Goal: Task Accomplishment & Management: Manage account settings

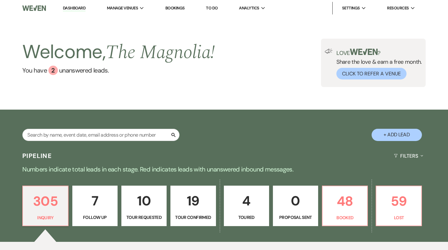
click at [44, 208] on p "305" at bounding box center [45, 201] width 37 height 21
drag, startPoint x: 0, startPoint y: 0, endPoint x: 44, endPoint y: 208, distance: 212.7
click at [44, 208] on p "305" at bounding box center [45, 201] width 37 height 21
click at [52, 207] on p "305" at bounding box center [45, 201] width 37 height 21
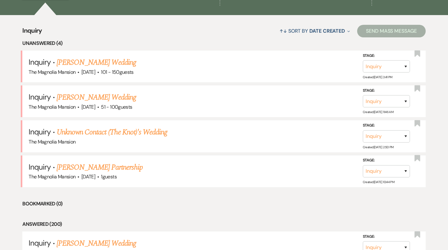
scroll to position [226, 0]
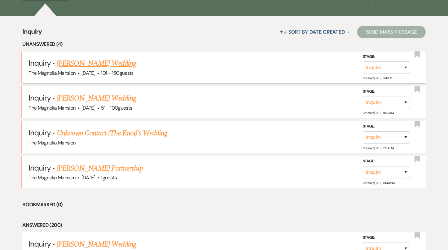
click at [97, 67] on link "[PERSON_NAME] Wedding" at bounding box center [97, 63] width 80 height 11
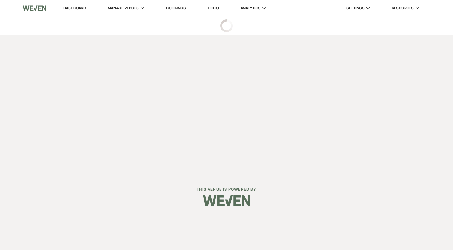
select select "2"
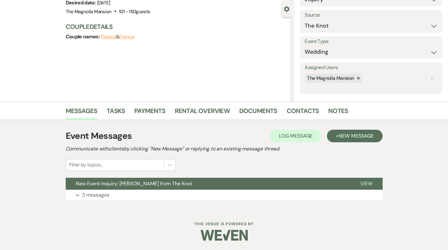
scroll to position [56, 0]
click at [91, 195] on p "3 messages" at bounding box center [95, 195] width 27 height 8
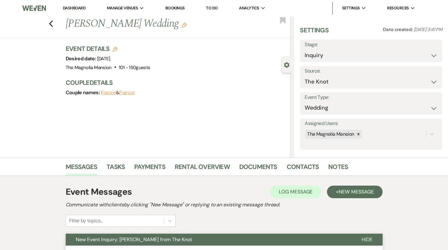
scroll to position [0, 0]
click at [331, 167] on link "Notes" at bounding box center [338, 169] width 20 height 14
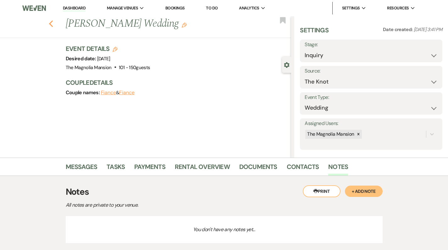
click at [53, 22] on use "button" at bounding box center [51, 23] width 4 height 7
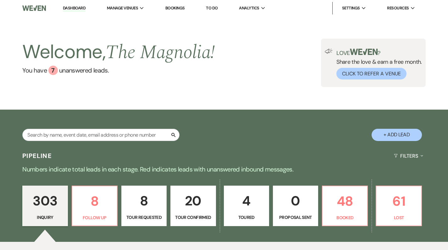
click at [200, 210] on p "20" at bounding box center [192, 200] width 37 height 21
select select "4"
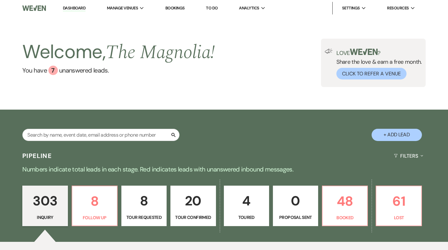
select select "4"
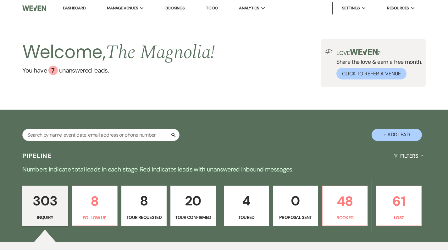
select select "4"
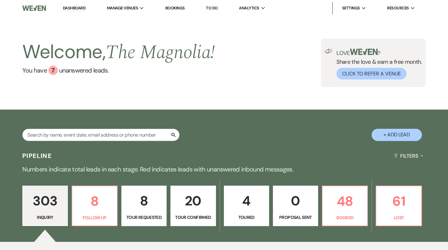
select select "4"
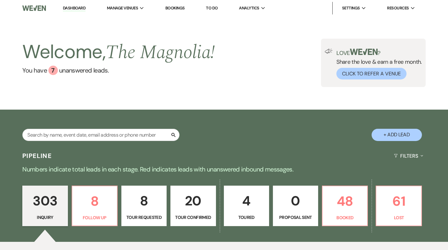
select select "4"
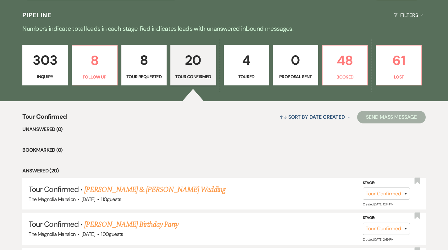
scroll to position [142, 0]
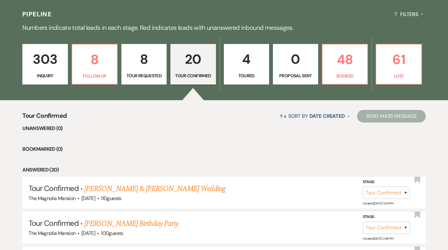
click at [149, 59] on p "8" at bounding box center [143, 59] width 37 height 21
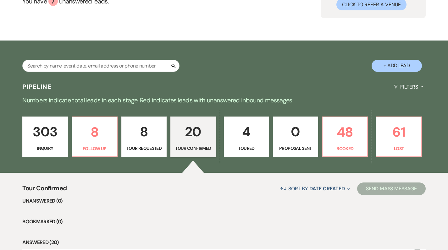
select select "2"
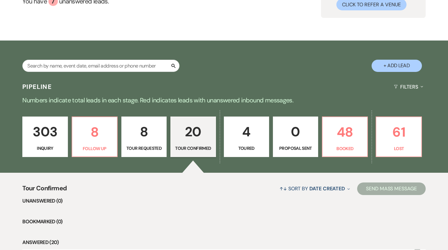
select select "2"
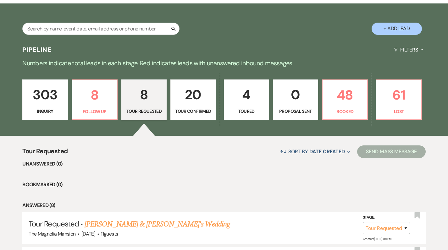
scroll to position [108, 0]
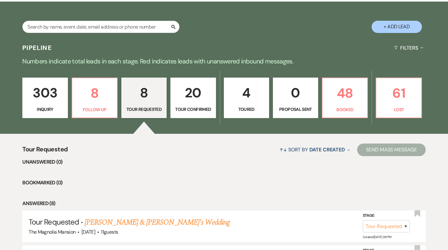
click at [49, 105] on link "303 Inquiry" at bounding box center [44, 98] width 45 height 41
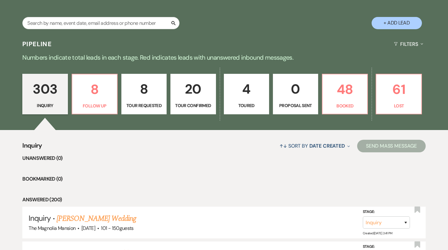
scroll to position [112, 0]
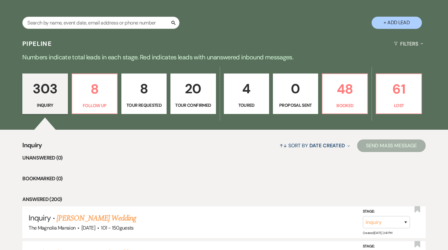
click at [184, 99] on p "20" at bounding box center [192, 88] width 37 height 21
select select "4"
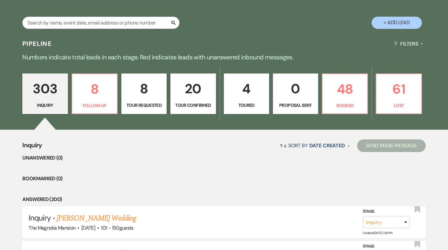
select select "4"
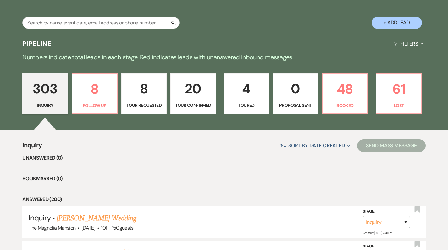
select select "4"
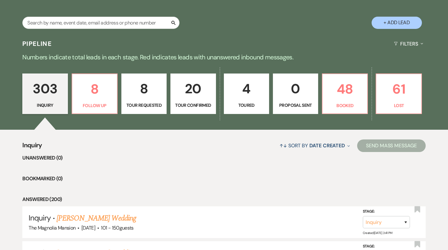
select select "4"
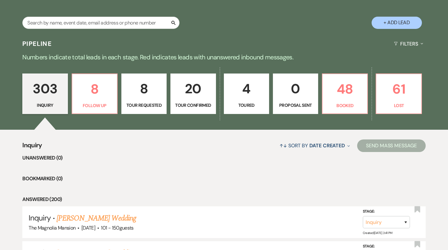
select select "4"
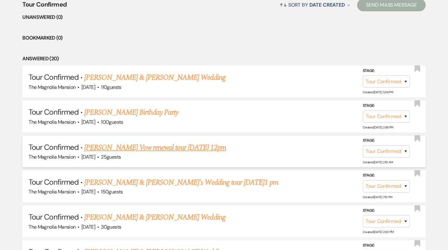
scroll to position [253, 0]
click at [155, 146] on link "[PERSON_NAME] Vow renewal tour [DATE] 12pm" at bounding box center [155, 147] width 142 height 11
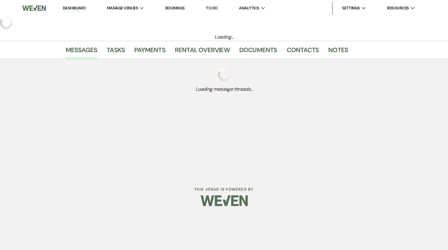
select select "4"
select select "5"
select select "13"
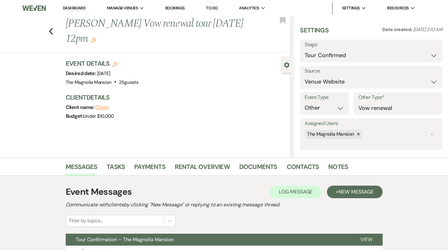
drag, startPoint x: 69, startPoint y: 23, endPoint x: 140, endPoint y: 36, distance: 72.9
click at [140, 36] on h1 "[PERSON_NAME] Vow renewal tour [DATE] 12pm Edit" at bounding box center [155, 31] width 178 height 30
copy h1 "[PERSON_NAME] Vow renewal tour [DATE] 12pm"
click at [174, 71] on div "Event Details Edit Desired date: [DATE] Venue: [GEOGRAPHIC_DATA] . 25 guests Ve…" at bounding box center [175, 73] width 219 height 28
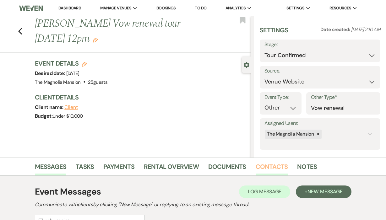
click at [271, 165] on link "Contacts" at bounding box center [272, 169] width 32 height 14
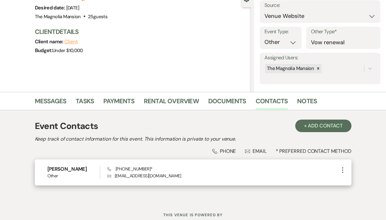
scroll to position [67, 0]
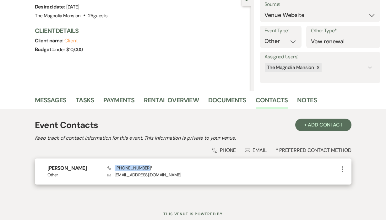
drag, startPoint x: 115, startPoint y: 168, endPoint x: 147, endPoint y: 168, distance: 32.7
click at [147, 168] on span "Phone [PHONE_NUMBER] *" at bounding box center [130, 168] width 45 height 6
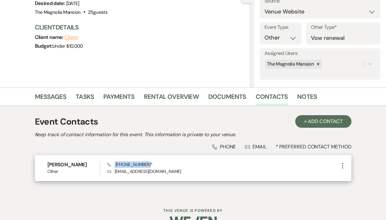
scroll to position [71, 0]
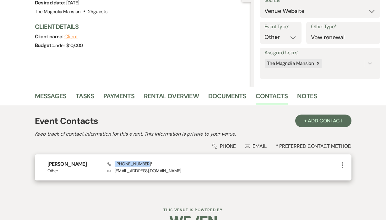
copy span "[PHONE_NUMBER]"
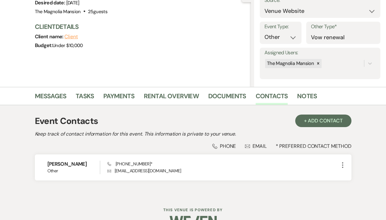
click at [179, 142] on div "Event Contacts + Add Contact Keep track of contact information for this event. …" at bounding box center [193, 151] width 317 height 78
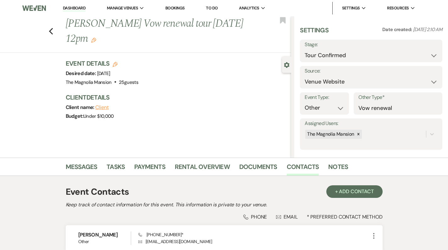
scroll to position [0, 0]
click at [52, 34] on icon "Previous" at bounding box center [51, 32] width 5 height 8
select select "4"
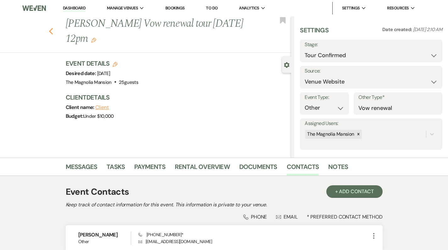
select select "4"
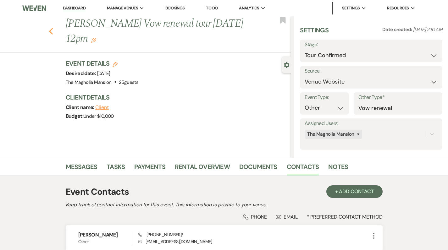
select select "4"
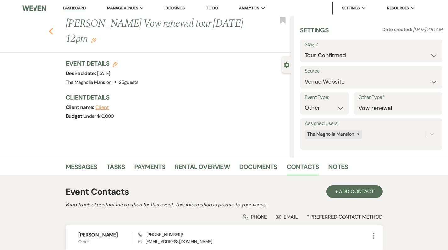
select select "4"
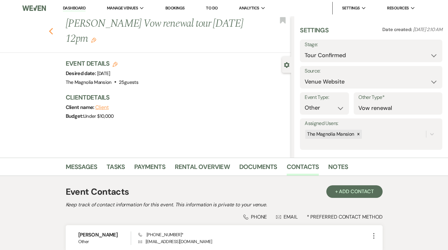
select select "4"
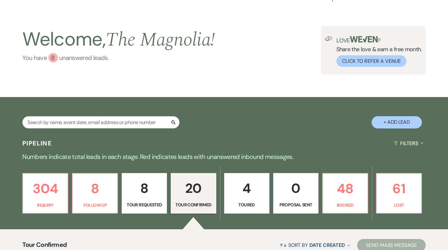
scroll to position [14, 0]
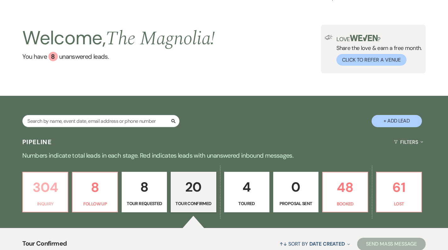
click at [54, 188] on p "304" at bounding box center [45, 187] width 37 height 21
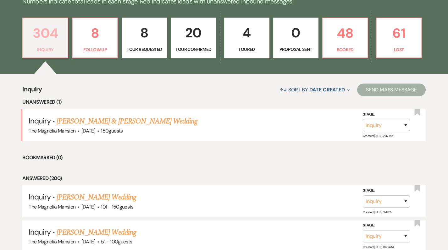
scroll to position [189, 0]
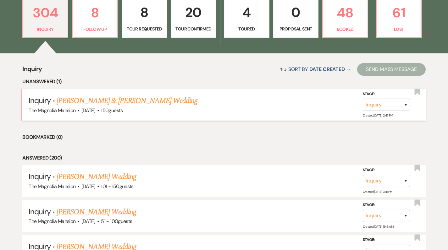
click at [122, 102] on link "[PERSON_NAME] & [PERSON_NAME] Wedding" at bounding box center [127, 100] width 141 height 11
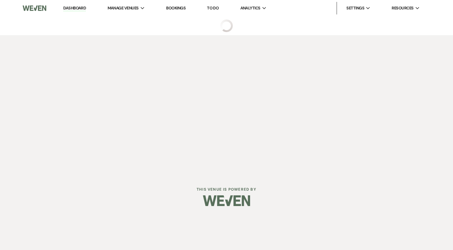
select select "5"
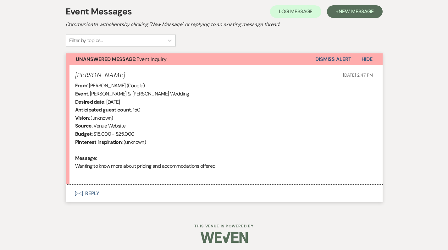
scroll to position [180, 0]
click at [92, 190] on button "Envelope Reply" at bounding box center [224, 194] width 317 height 18
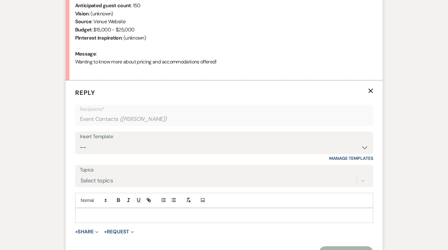
scroll to position [314, 0]
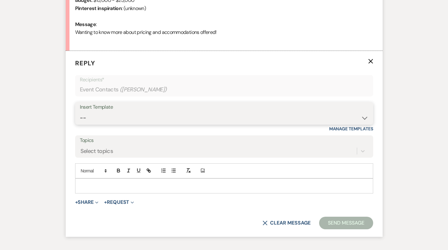
select select "5117"
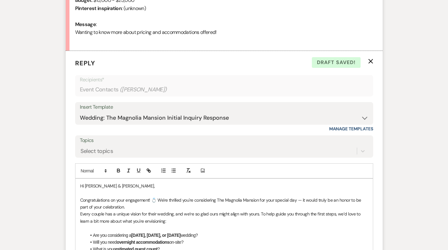
click at [129, 205] on p "Congratulations on your engagement! 💍 We're thrilled you're considering The Mag…" at bounding box center [224, 204] width 288 height 14
click at [171, 217] on p "Every couple has a unique vision for their wedding, and we’re so glad ours migh…" at bounding box center [224, 218] width 288 height 14
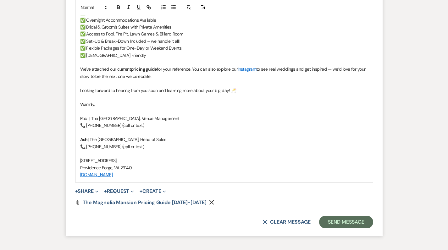
scroll to position [692, 0]
click at [211, 200] on div "Attach File The Magnolia Mansion Pricing Guide [DATE]-[DATE] Remove" at bounding box center [224, 202] width 298 height 5
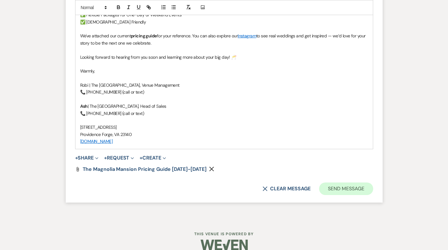
scroll to position [725, 0]
click at [341, 183] on button "Send Message" at bounding box center [346, 189] width 54 height 13
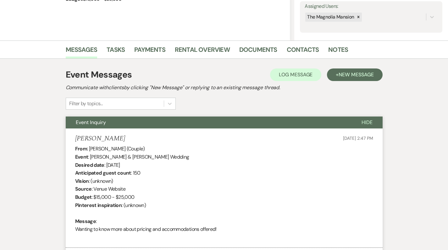
scroll to position [117, 0]
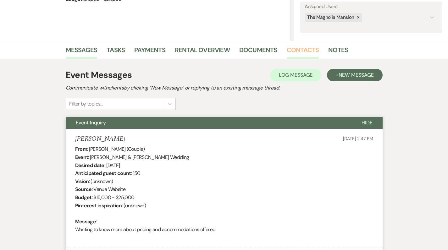
click at [300, 51] on link "Contacts" at bounding box center [303, 52] width 32 height 14
